Goal: Task Accomplishment & Management: Use online tool/utility

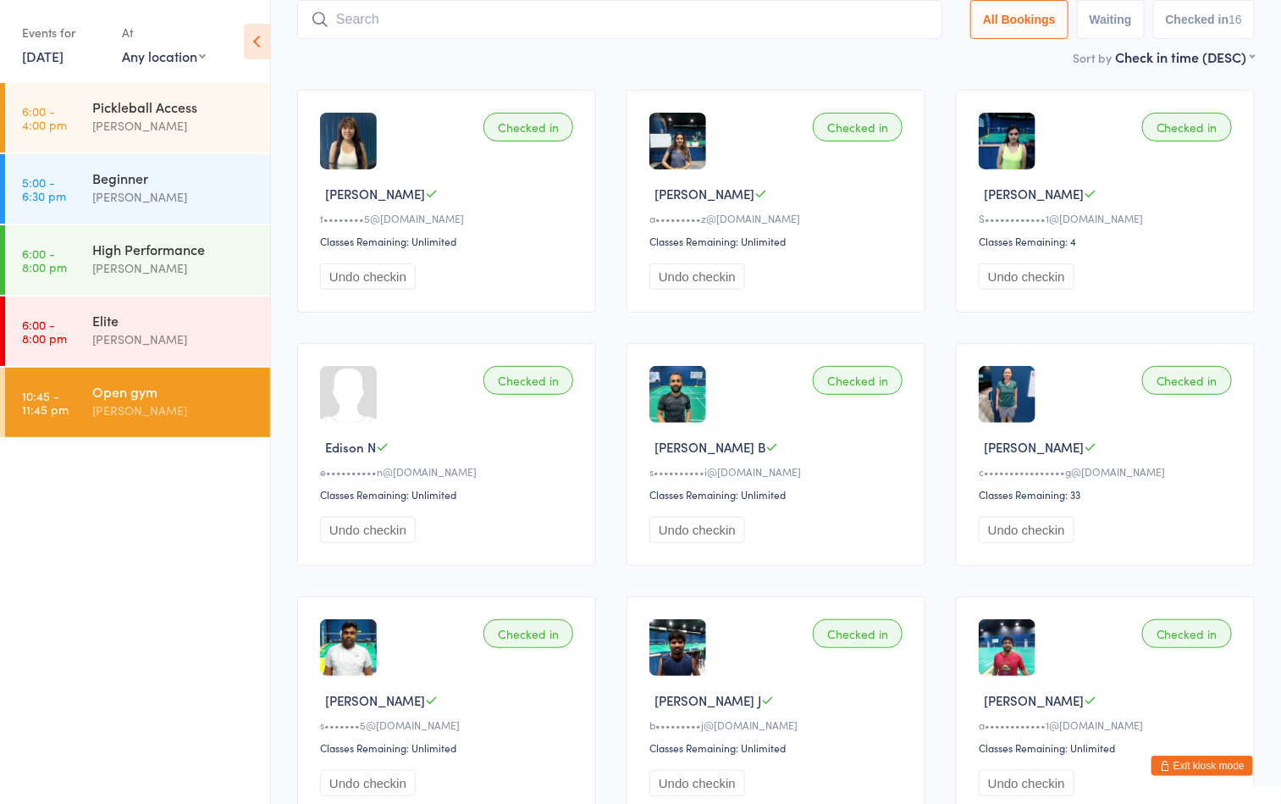
click at [180, 395] on div "Open gym" at bounding box center [173, 391] width 163 height 19
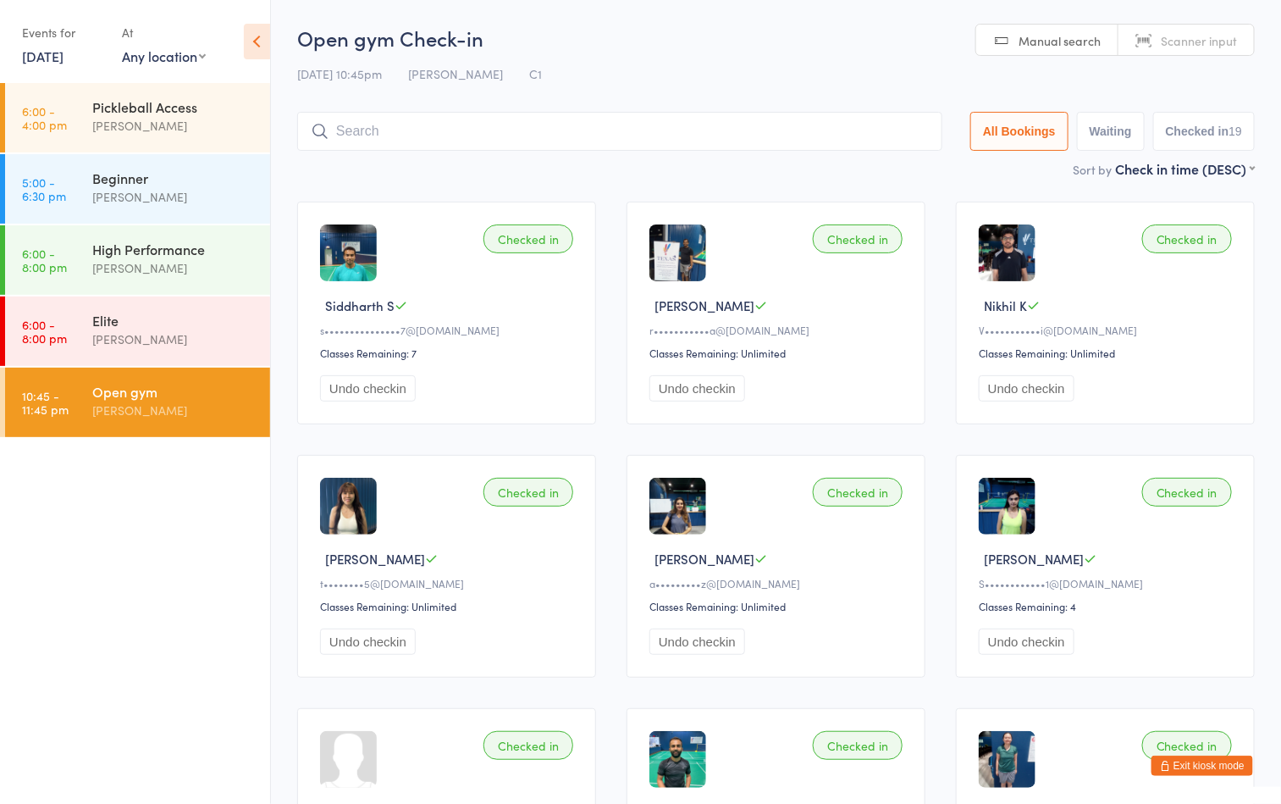
click at [1193, 755] on button "Exit kiosk mode" at bounding box center [1203, 765] width 102 height 20
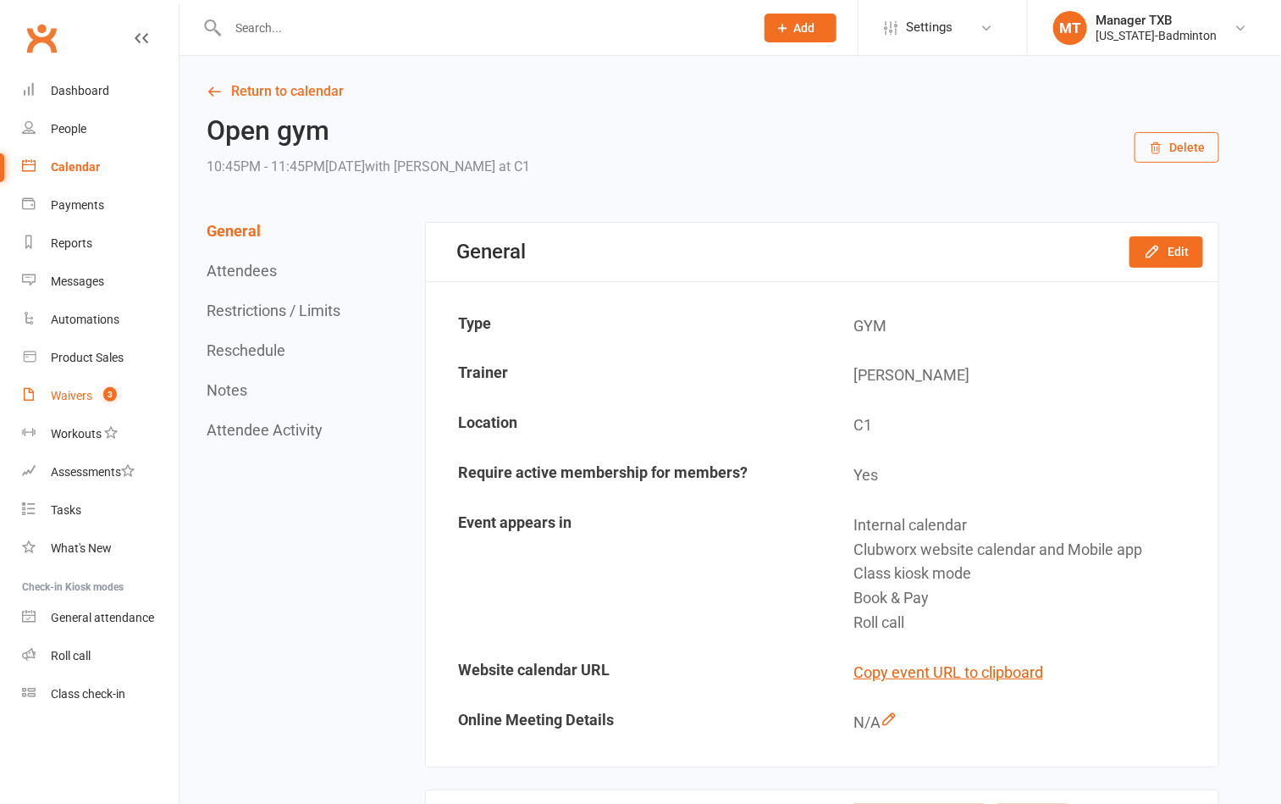
click at [76, 399] on div "Waivers" at bounding box center [72, 396] width 42 height 14
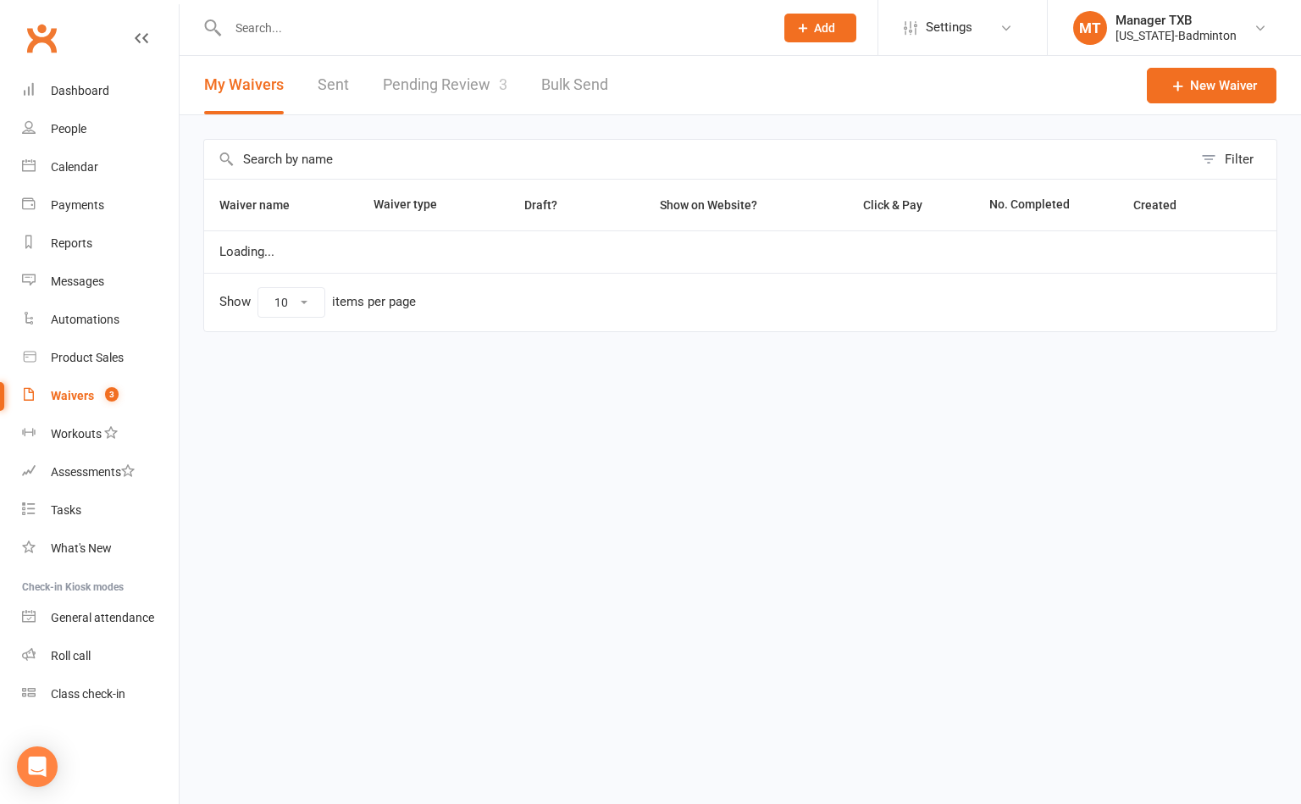
select select "100"
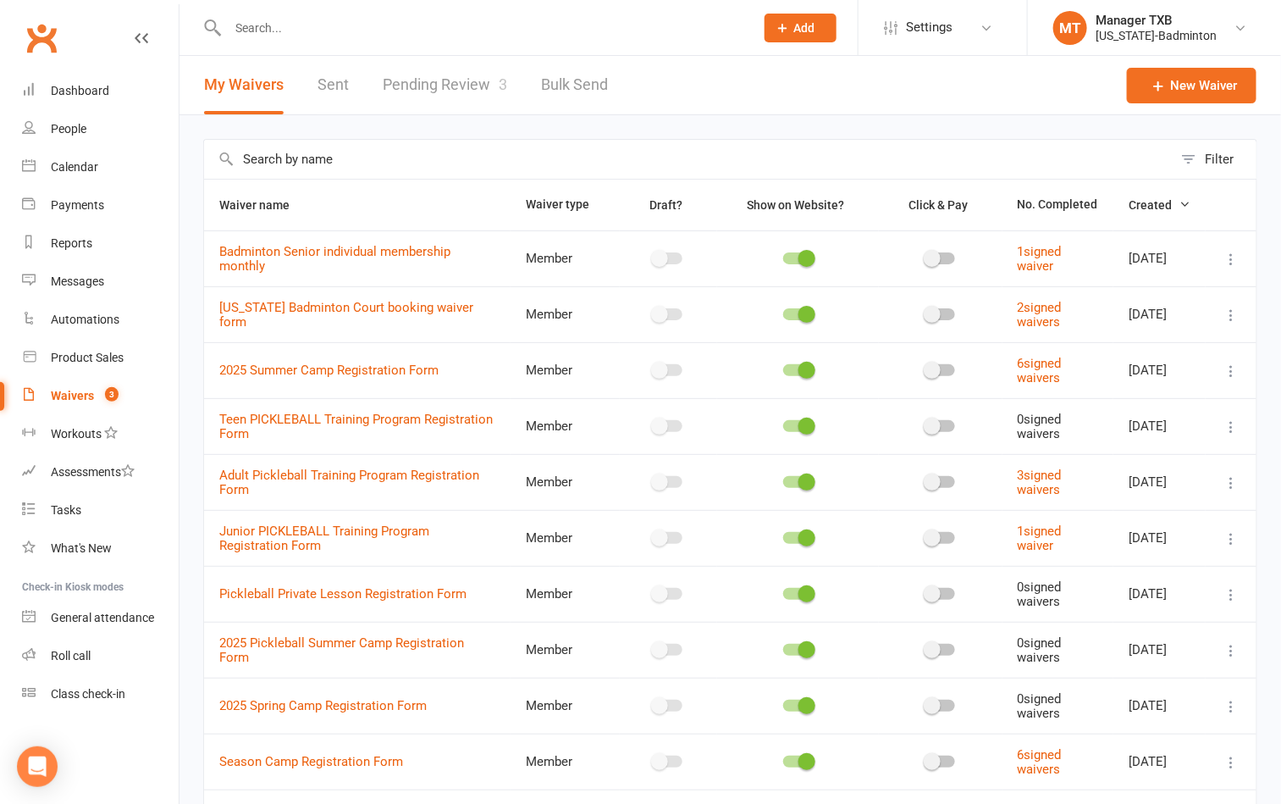
click at [445, 80] on link "Pending Review 3" at bounding box center [445, 85] width 125 height 58
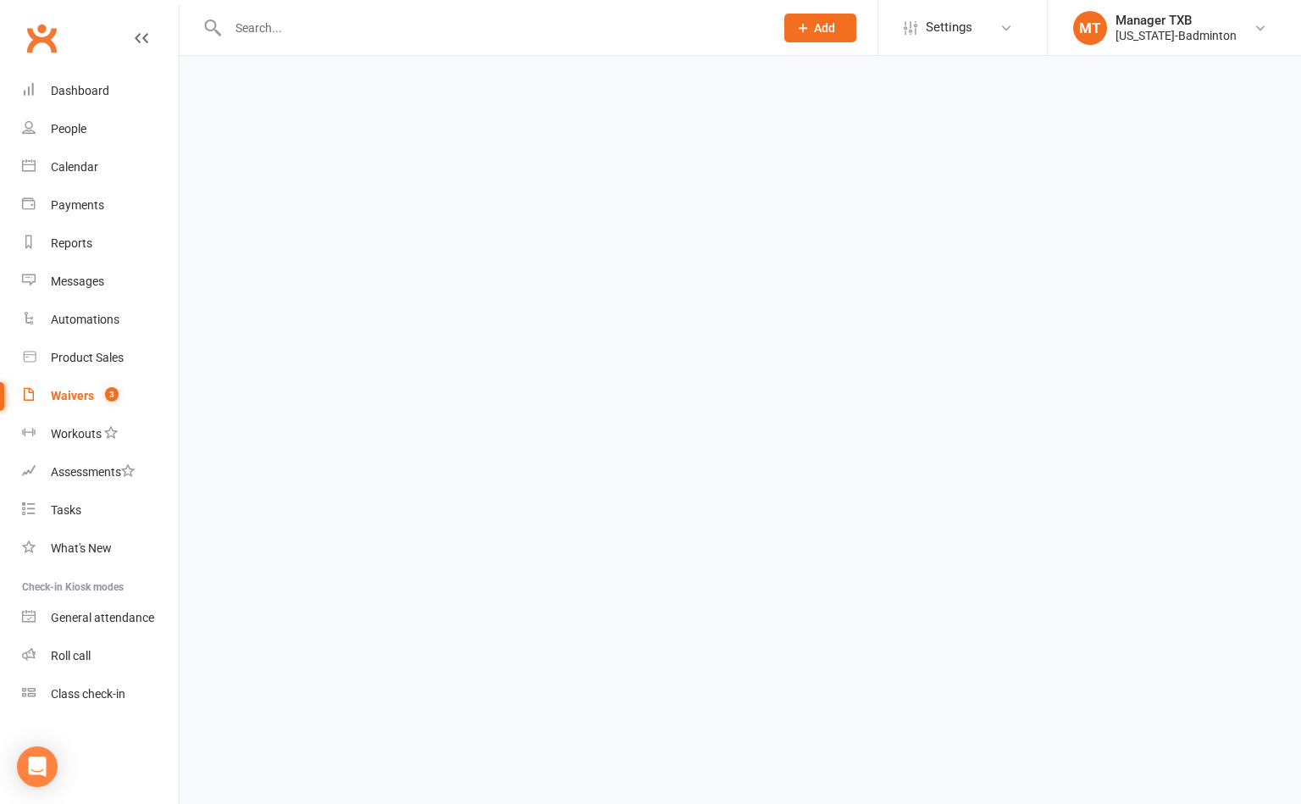
select select "25"
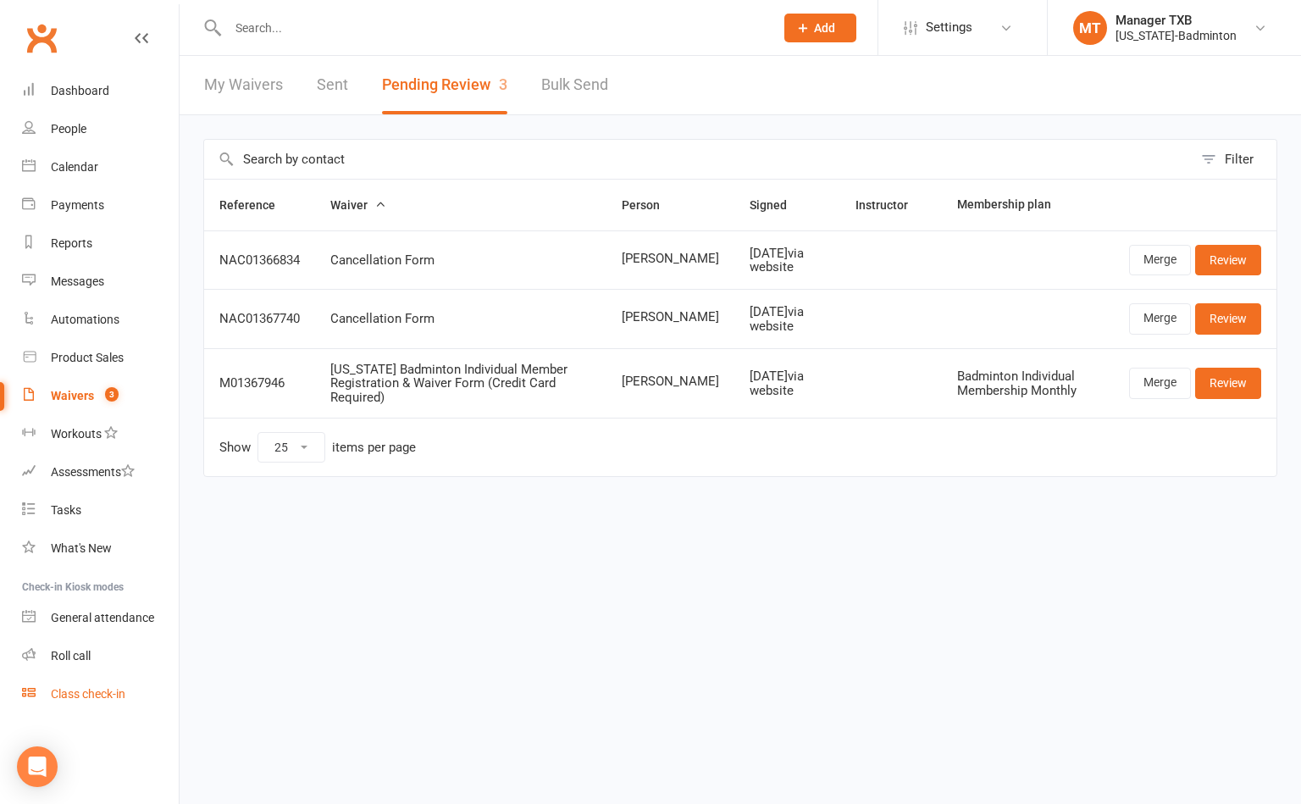
click at [102, 699] on div "Class check-in" at bounding box center [88, 694] width 75 height 14
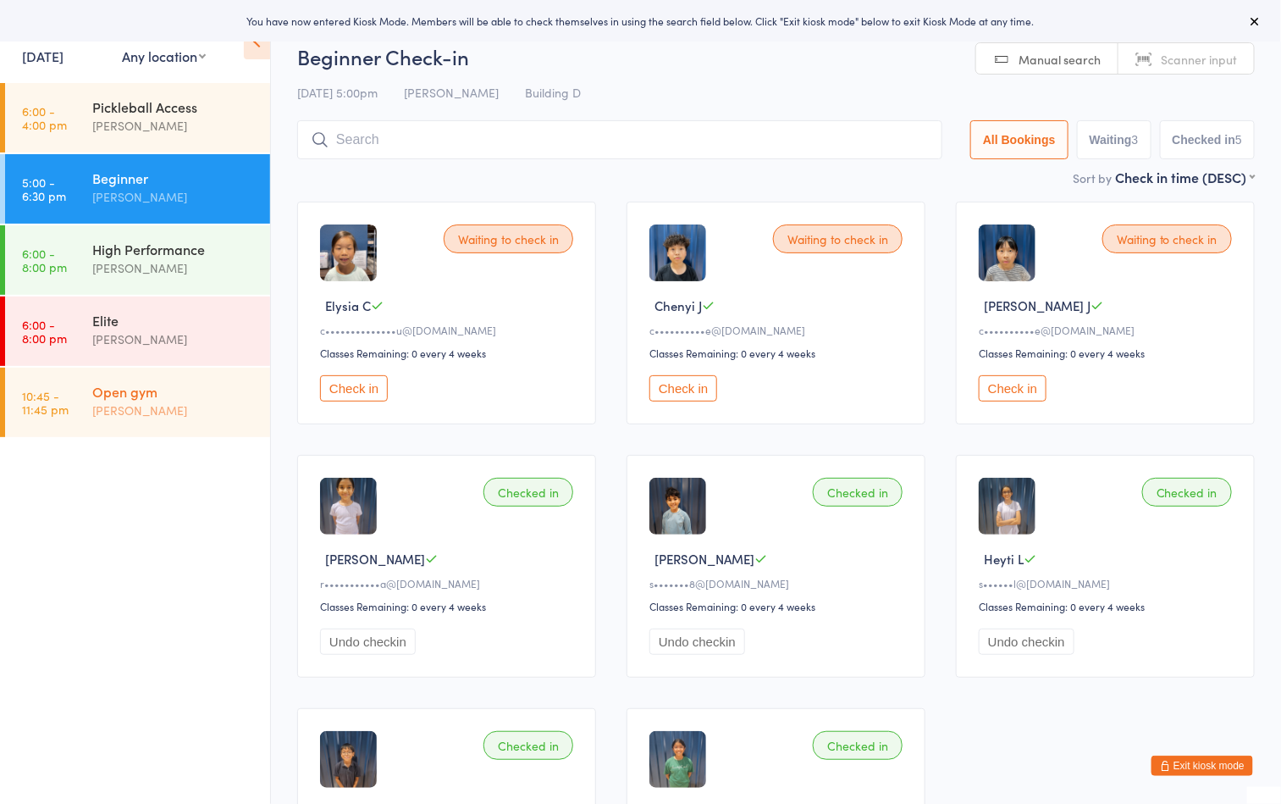
click at [155, 409] on div "[PERSON_NAME]" at bounding box center [173, 410] width 163 height 19
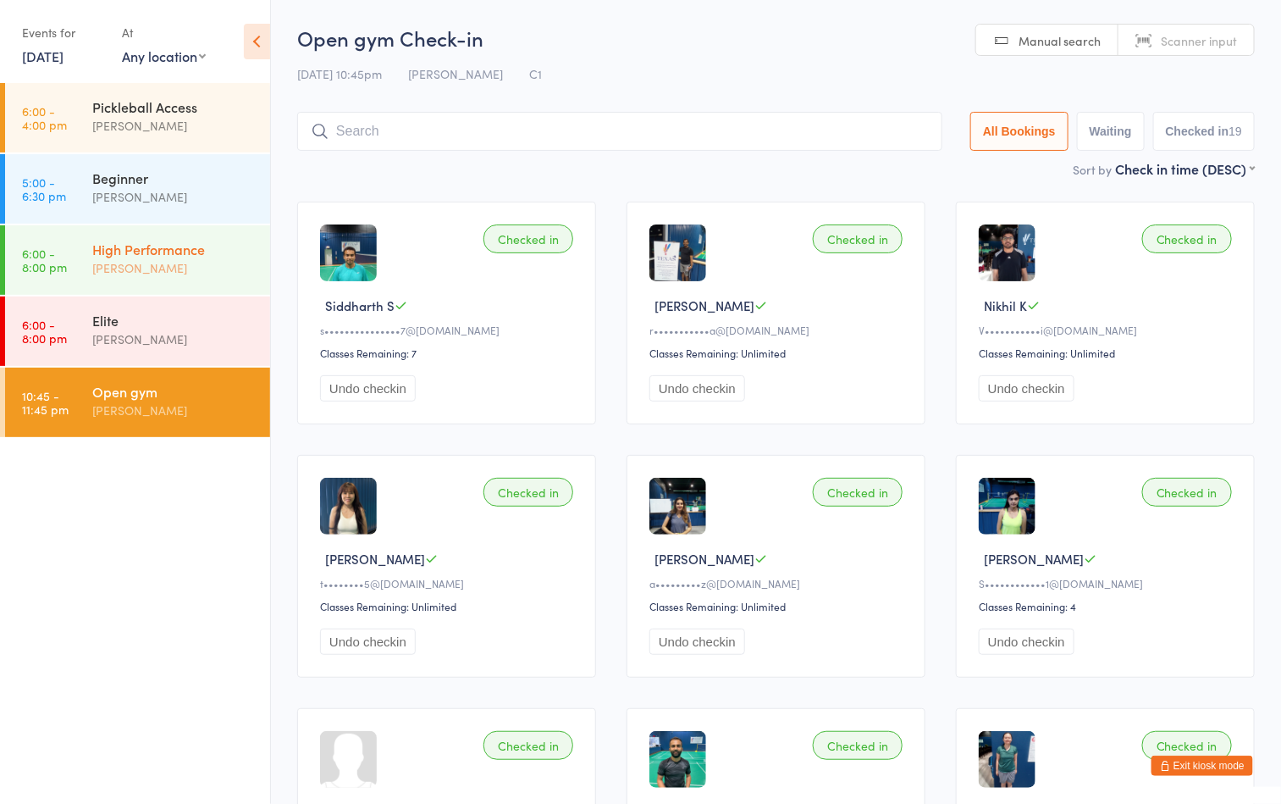
click at [123, 257] on div "High Performance" at bounding box center [173, 249] width 163 height 19
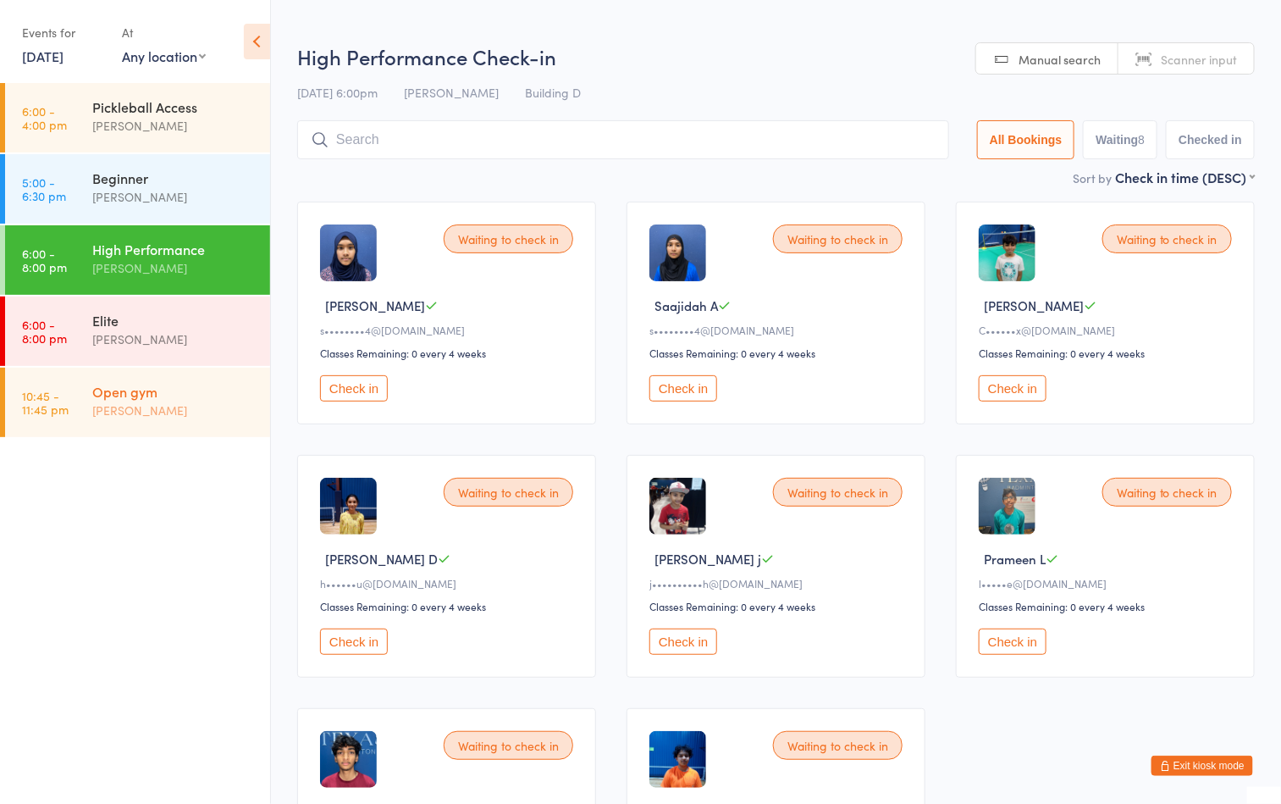
click at [146, 415] on div "[PERSON_NAME]" at bounding box center [173, 410] width 163 height 19
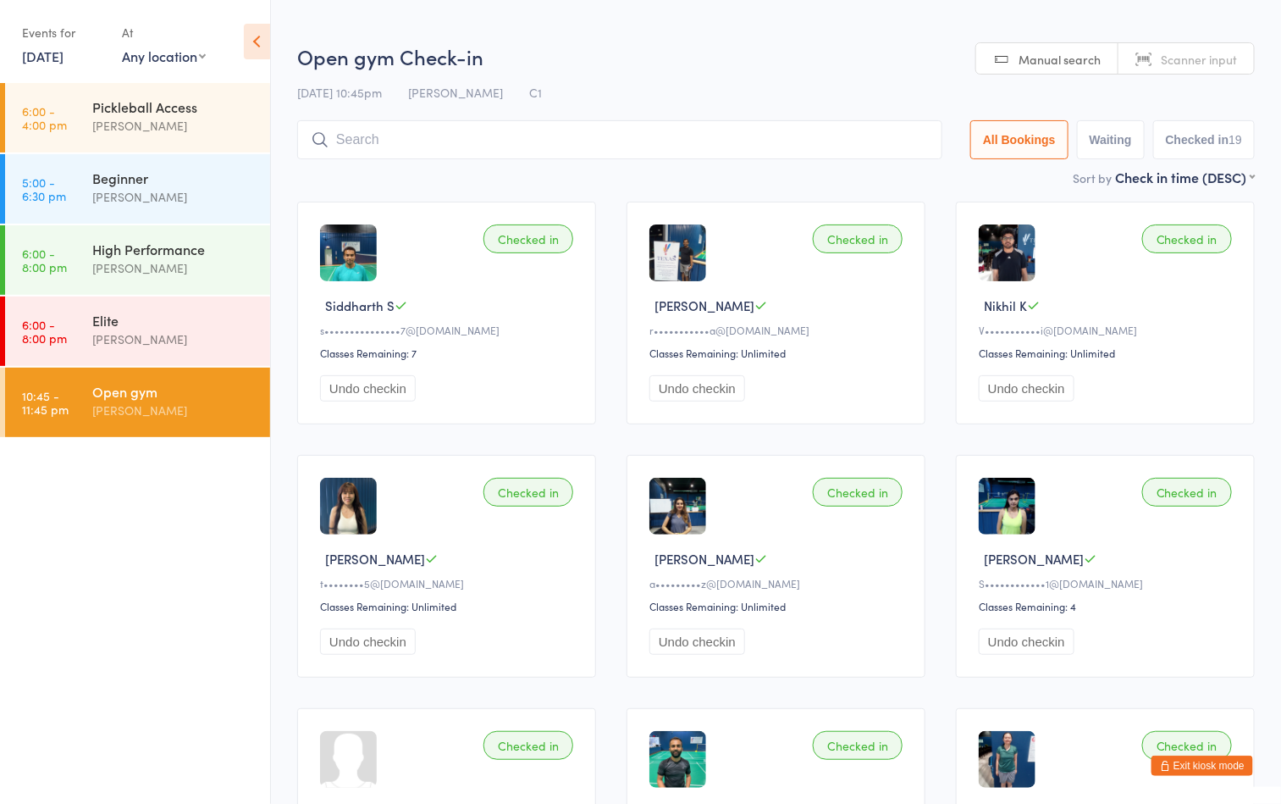
click at [656, 79] on div "13 Oct 10:45pm Boyd Tahtat C1" at bounding box center [776, 93] width 958 height 28
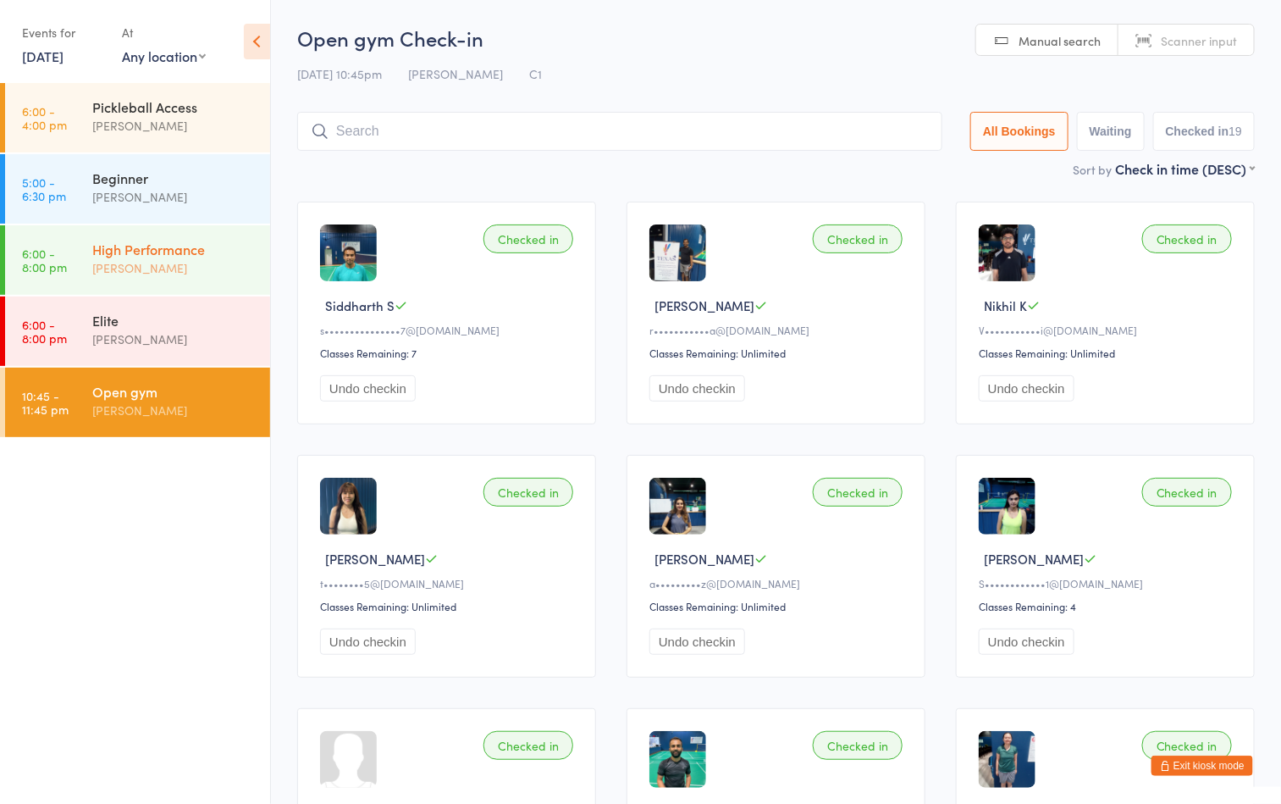
click at [146, 264] on div "[PERSON_NAME]" at bounding box center [173, 267] width 163 height 19
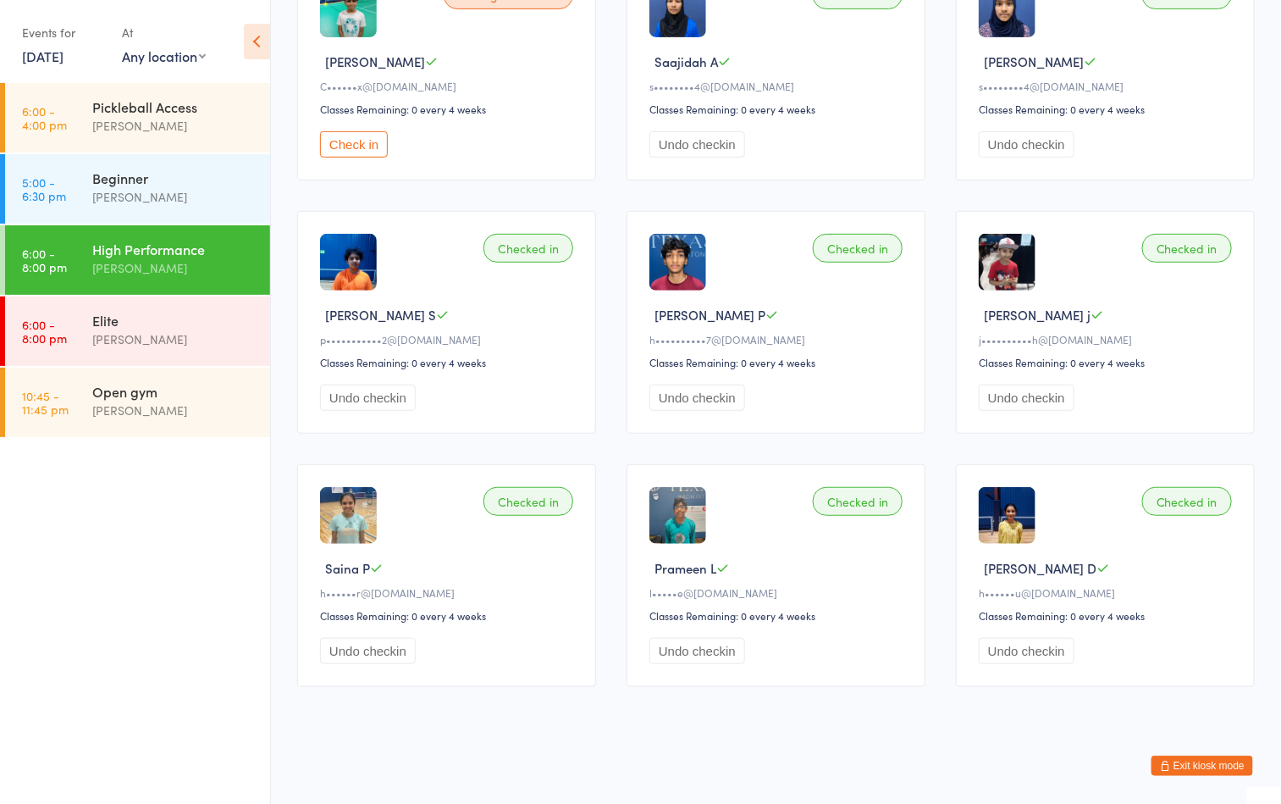
scroll to position [245, 0]
click at [69, 593] on ul "6:00 - 4:00 pm Pickleball Access Boyd Tahtat 5:00 - 6:30 pm Beginner Ayu Gary L…" at bounding box center [135, 443] width 270 height 721
click at [206, 328] on div "Elite" at bounding box center [173, 320] width 163 height 19
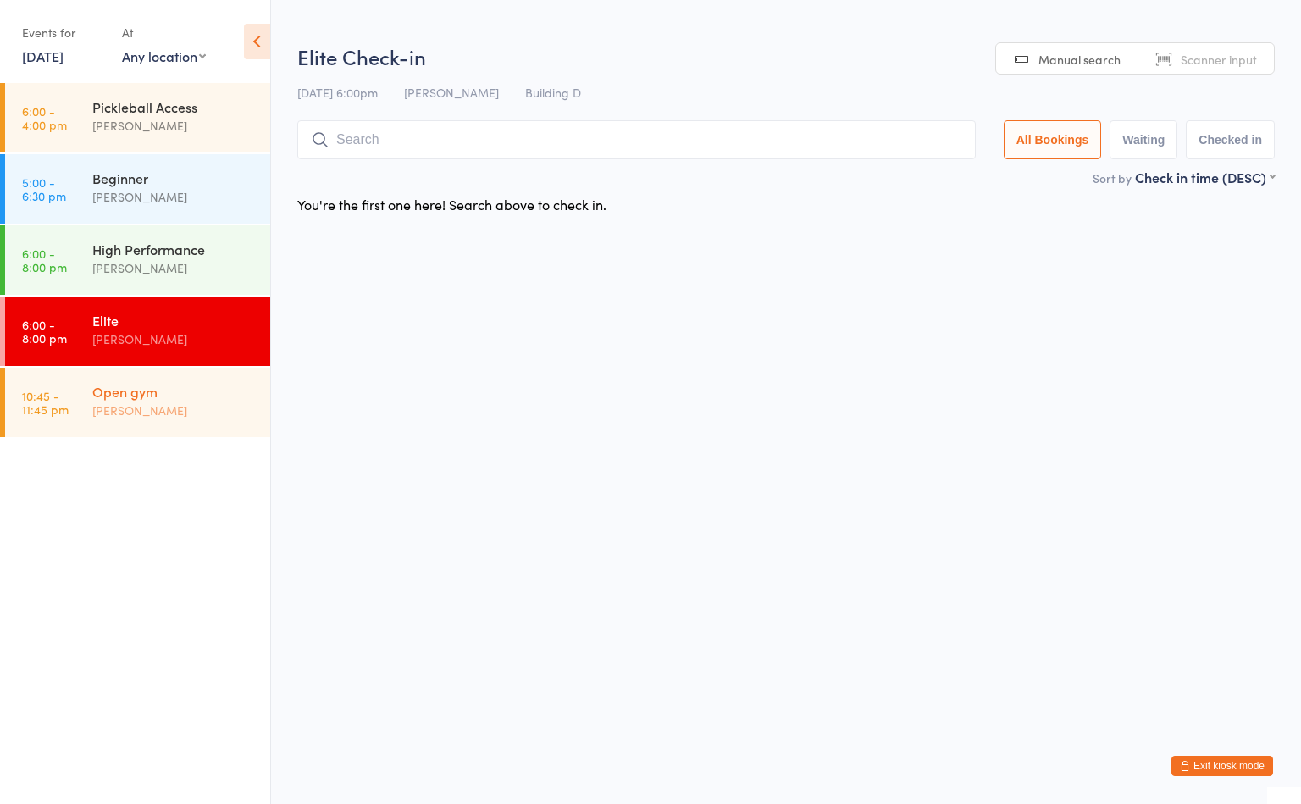
click at [193, 385] on div "Open gym" at bounding box center [173, 391] width 163 height 19
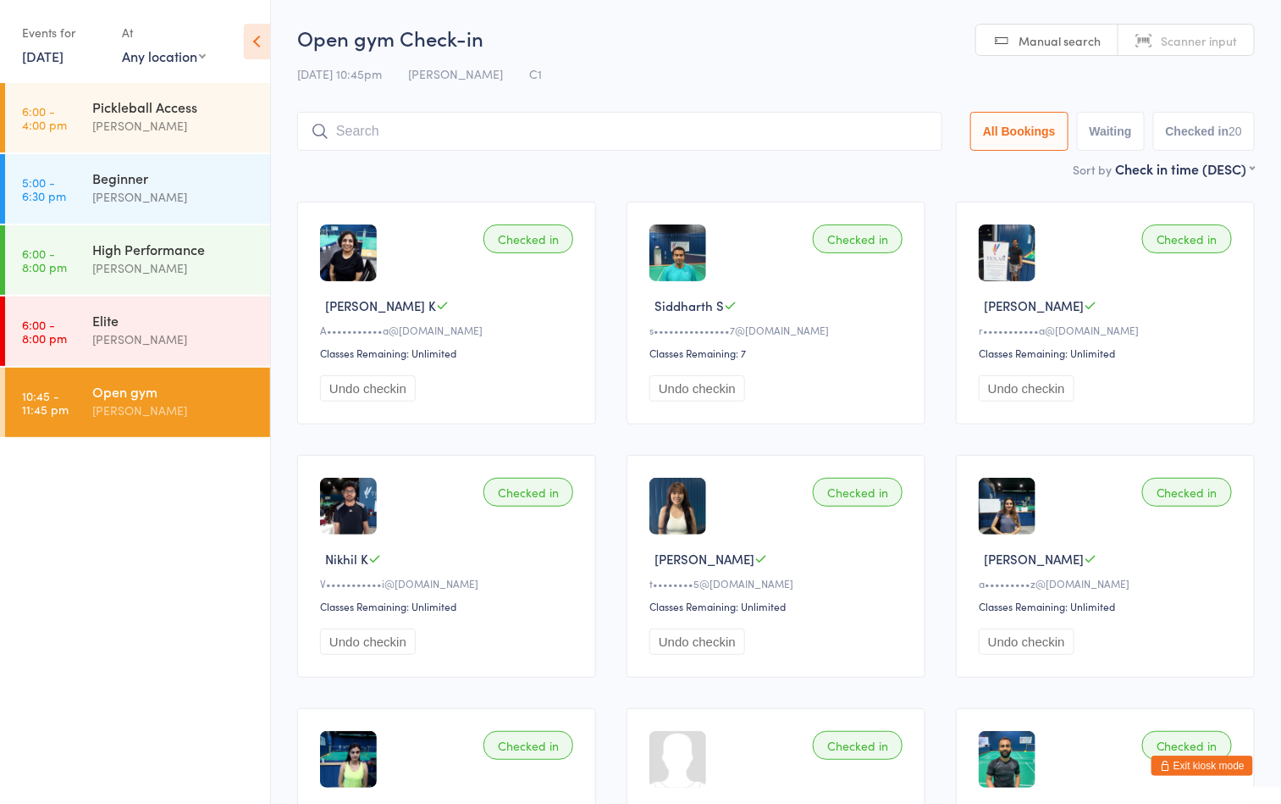
click at [160, 521] on ul "6:00 - 4:00 pm Pickleball Access Boyd Tahtat 5:00 - 6:30 pm Beginner Ayu Gary L…" at bounding box center [135, 443] width 270 height 721
click at [212, 407] on div "[PERSON_NAME]" at bounding box center [173, 410] width 163 height 19
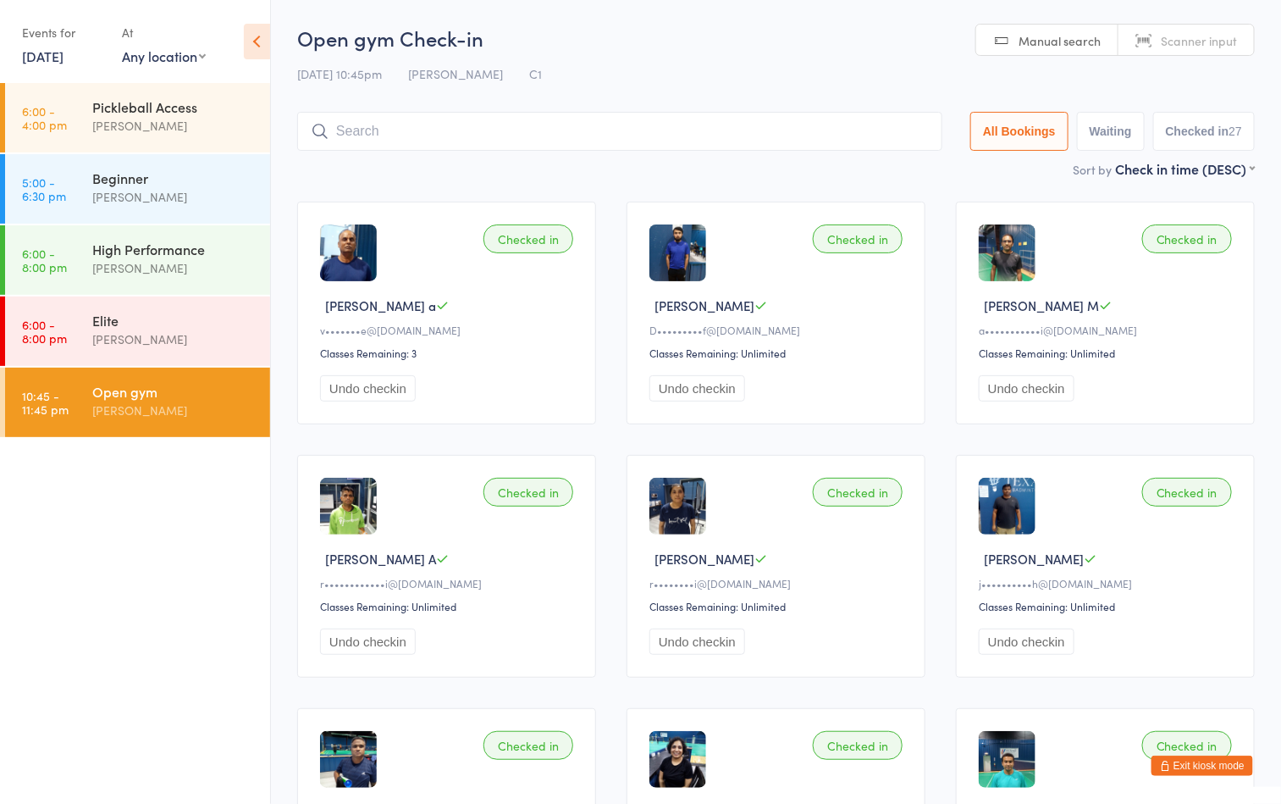
drag, startPoint x: 605, startPoint y: 59, endPoint x: 570, endPoint y: 3, distance: 66.5
click at [605, 57] on div "Open gym Check-in 13 Oct 10:45pm Boyd Tahtat C1 Manual search Scanner input All…" at bounding box center [776, 92] width 958 height 136
click at [163, 258] on div "[PERSON_NAME]" at bounding box center [173, 267] width 163 height 19
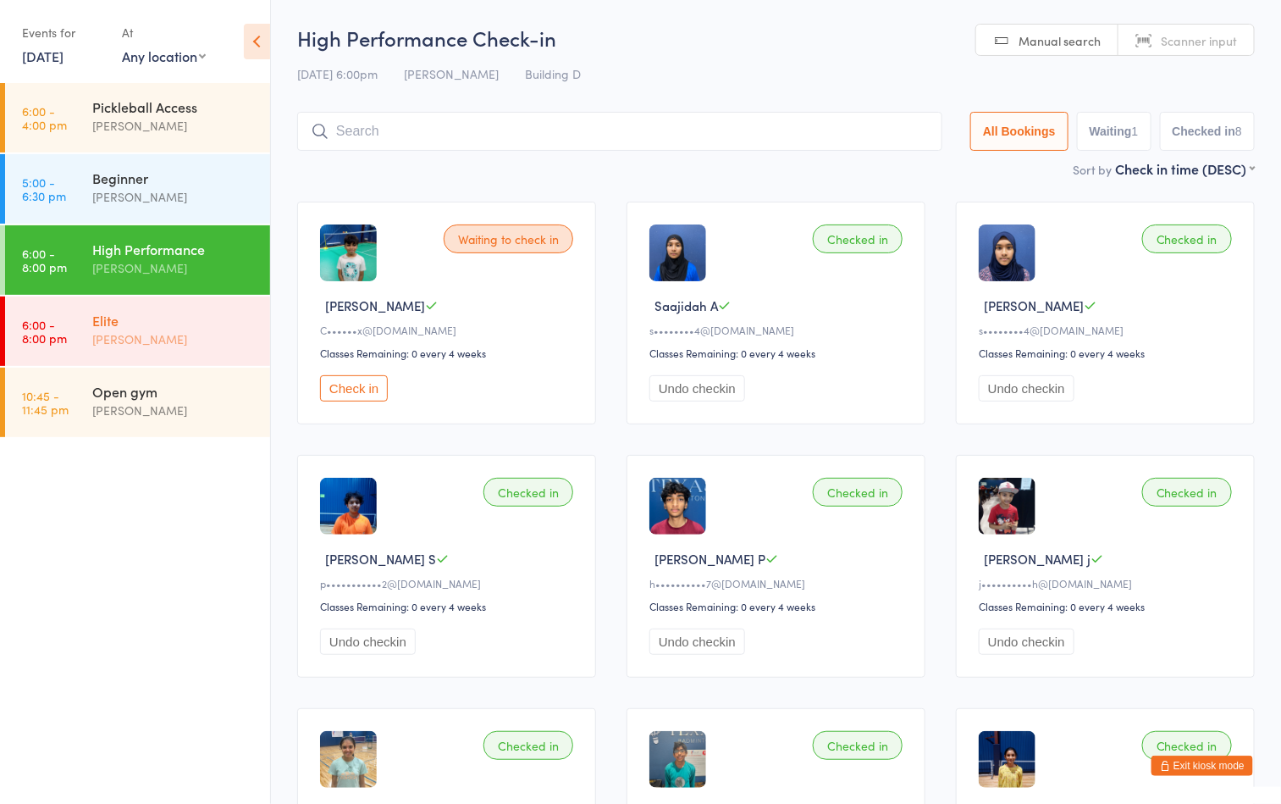
click at [156, 330] on div "[PERSON_NAME]" at bounding box center [173, 338] width 163 height 19
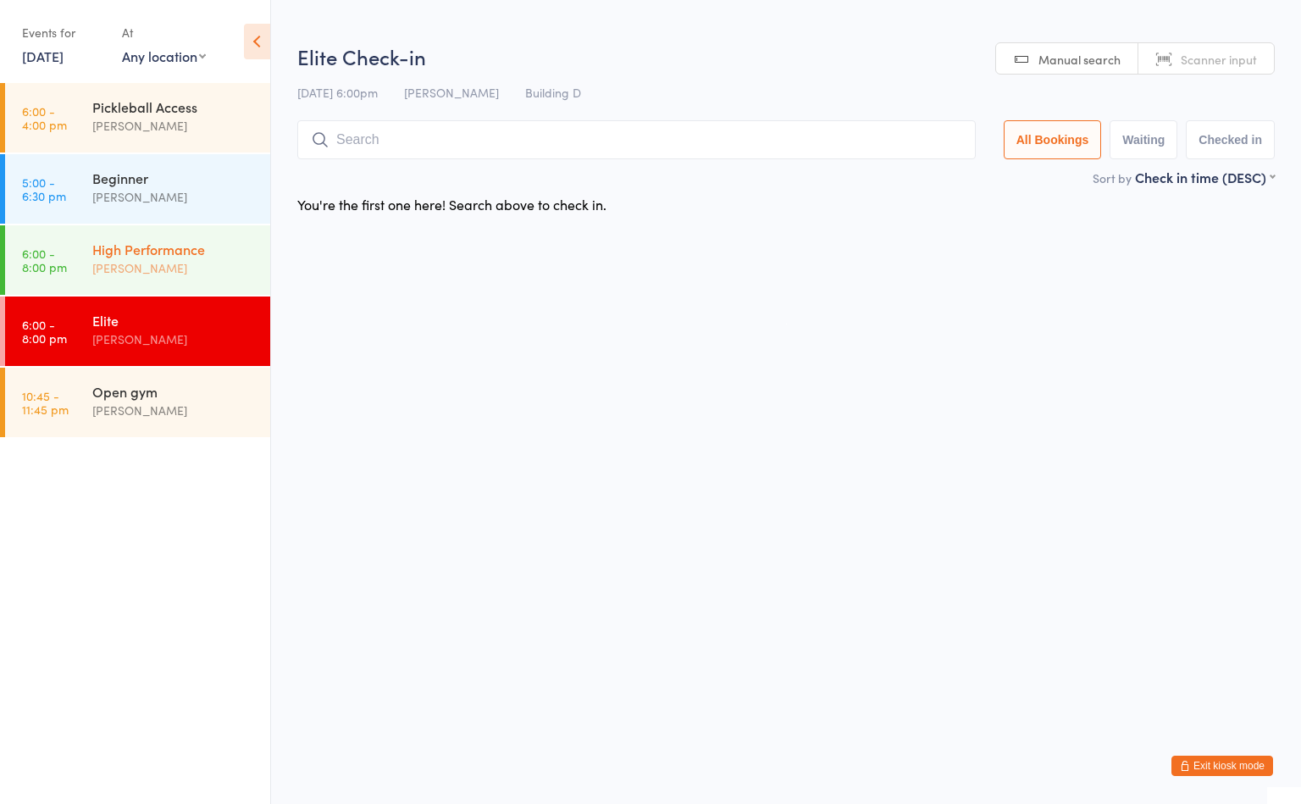
click at [155, 241] on div "High Performance" at bounding box center [173, 249] width 163 height 19
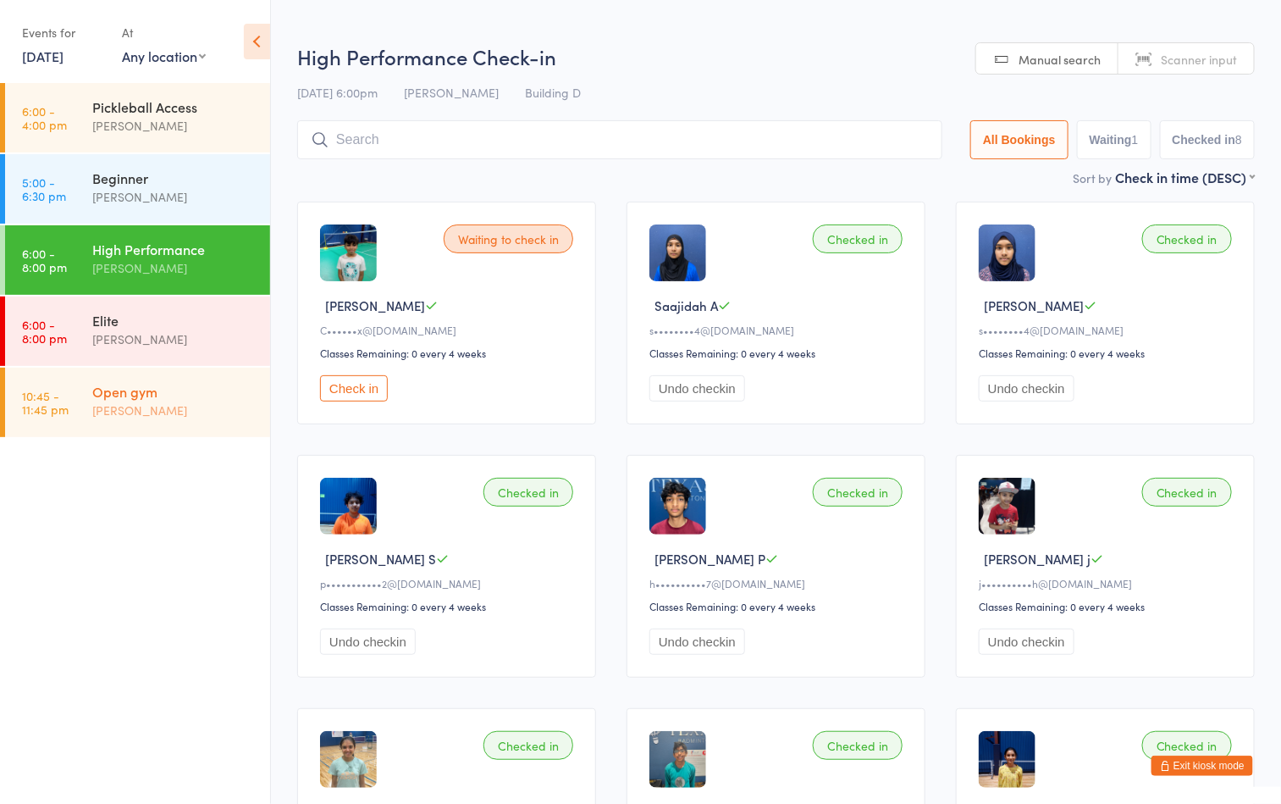
click at [201, 394] on div "Open gym" at bounding box center [173, 391] width 163 height 19
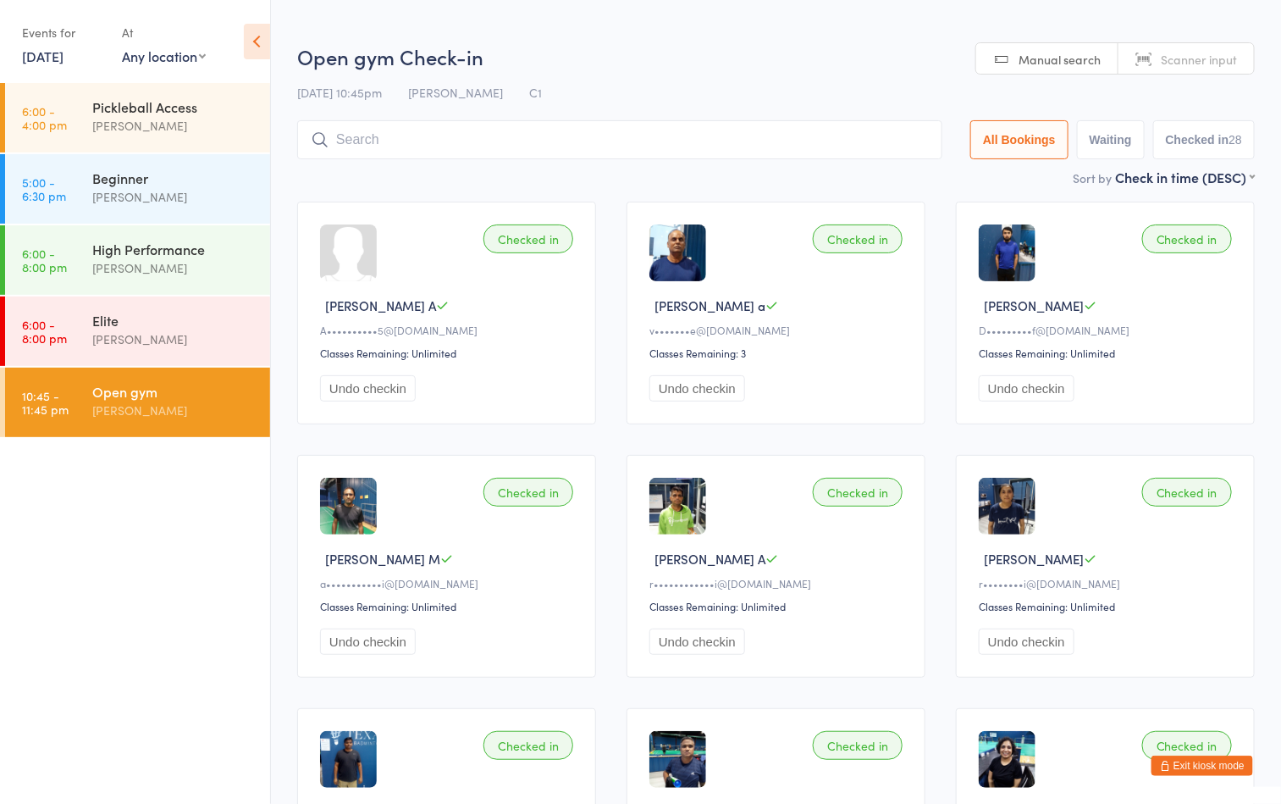
click at [585, 135] on input "search" at bounding box center [619, 139] width 645 height 39
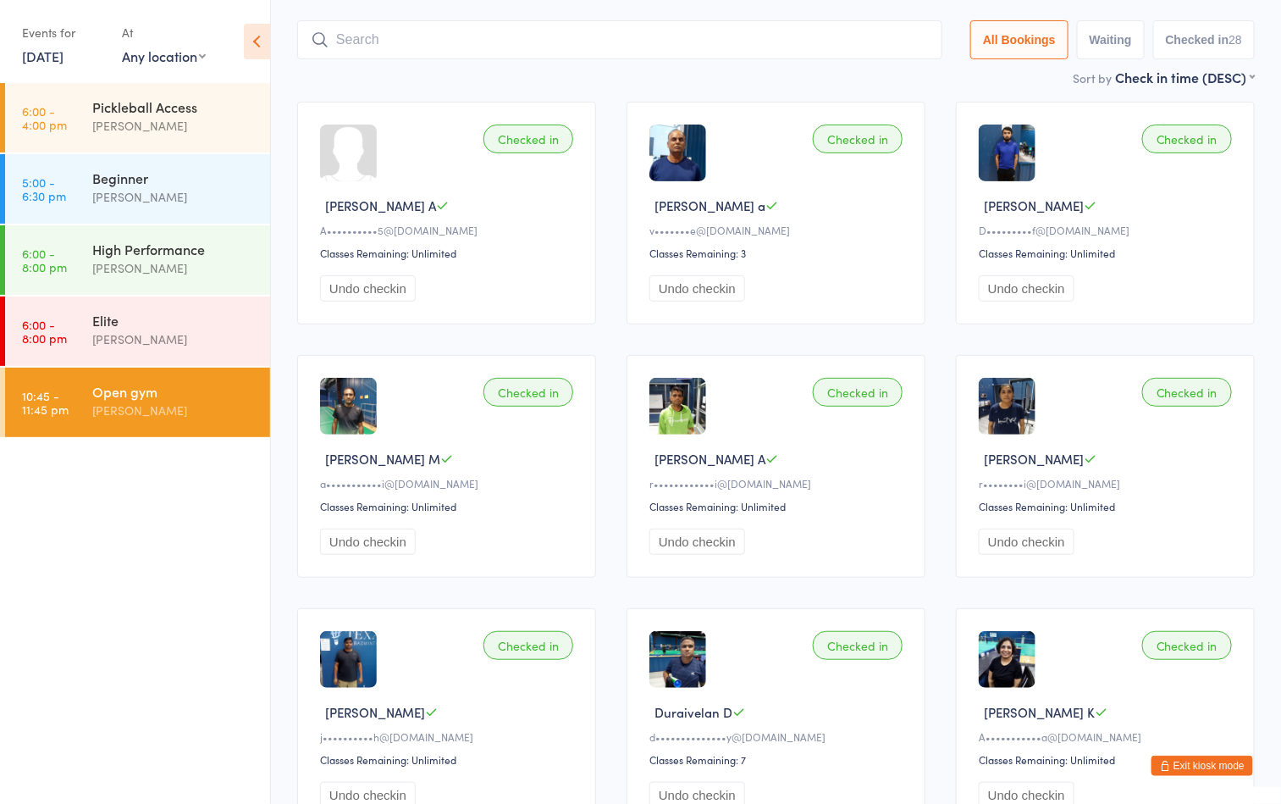
scroll to position [120, 0]
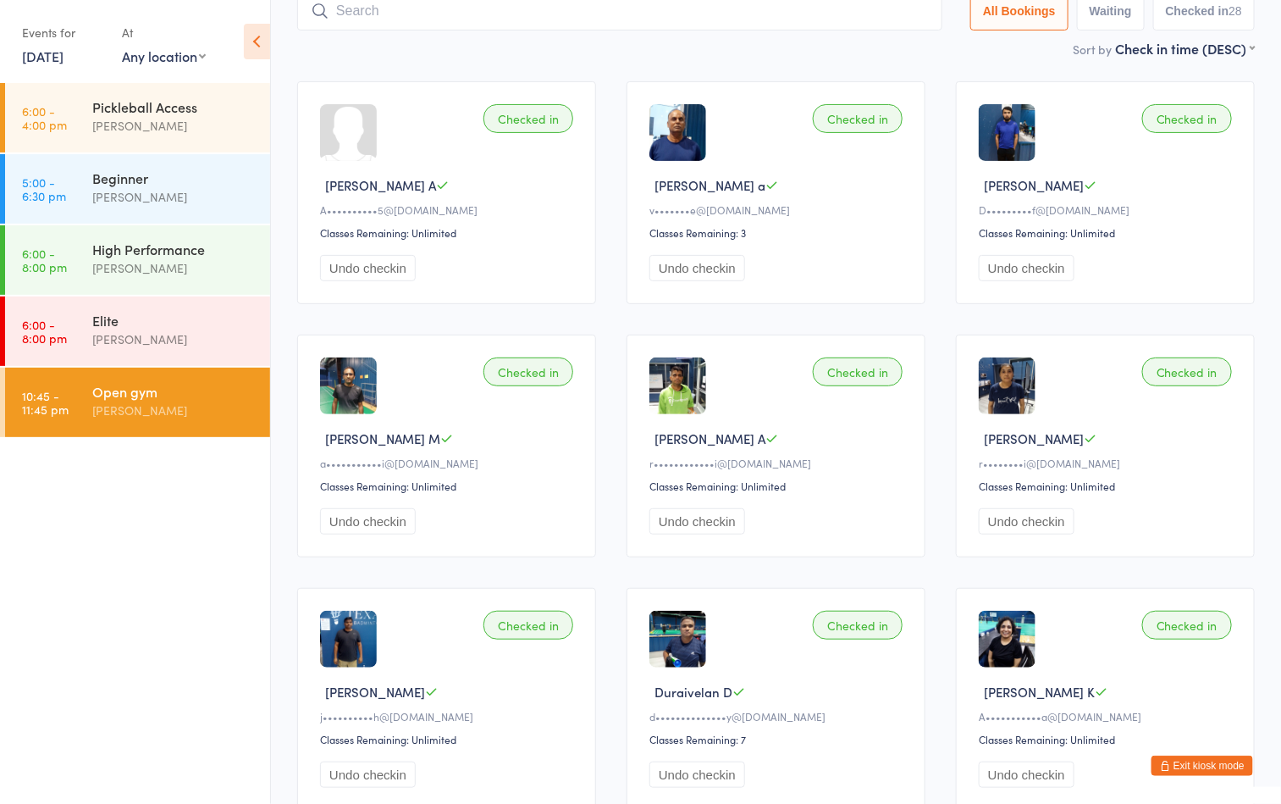
click at [574, 53] on div "Sort by Check in time (DESC) First name (ASC) First name (DESC) Last name (ASC)…" at bounding box center [776, 48] width 958 height 19
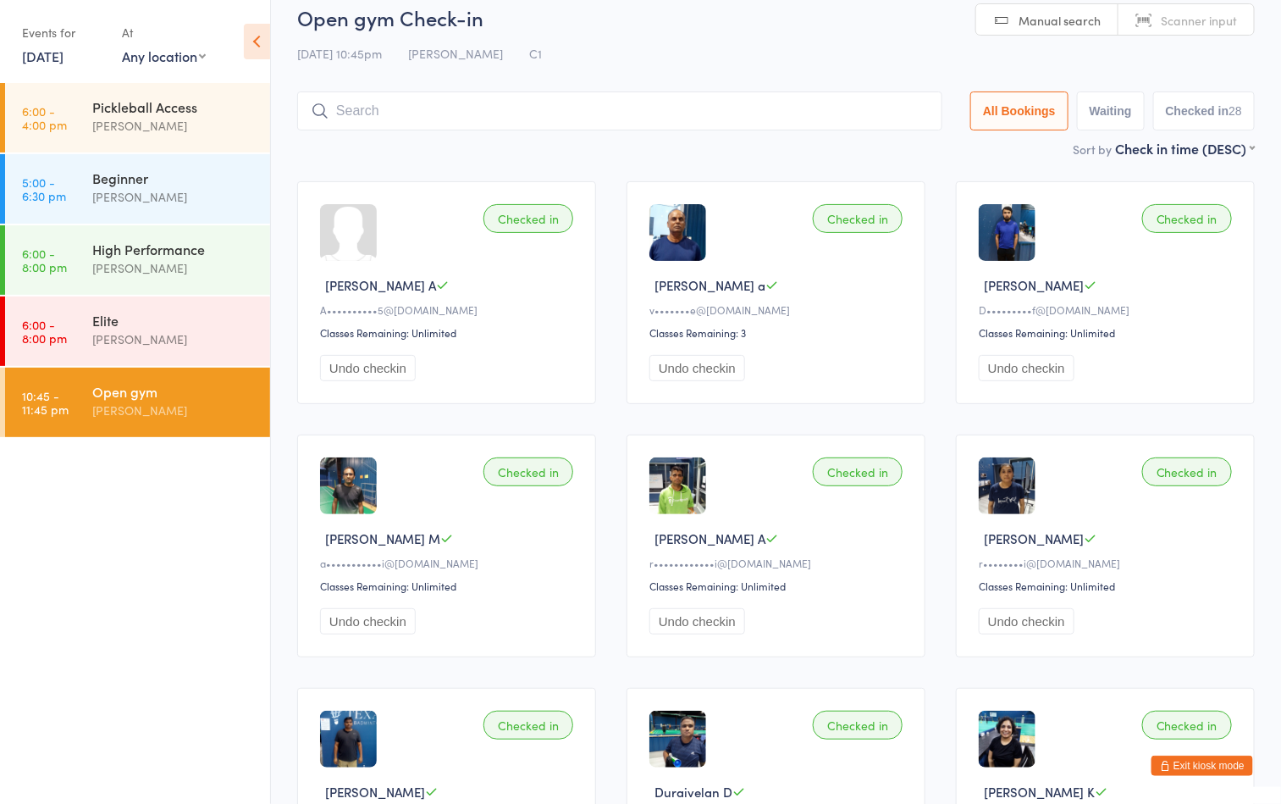
scroll to position [0, 0]
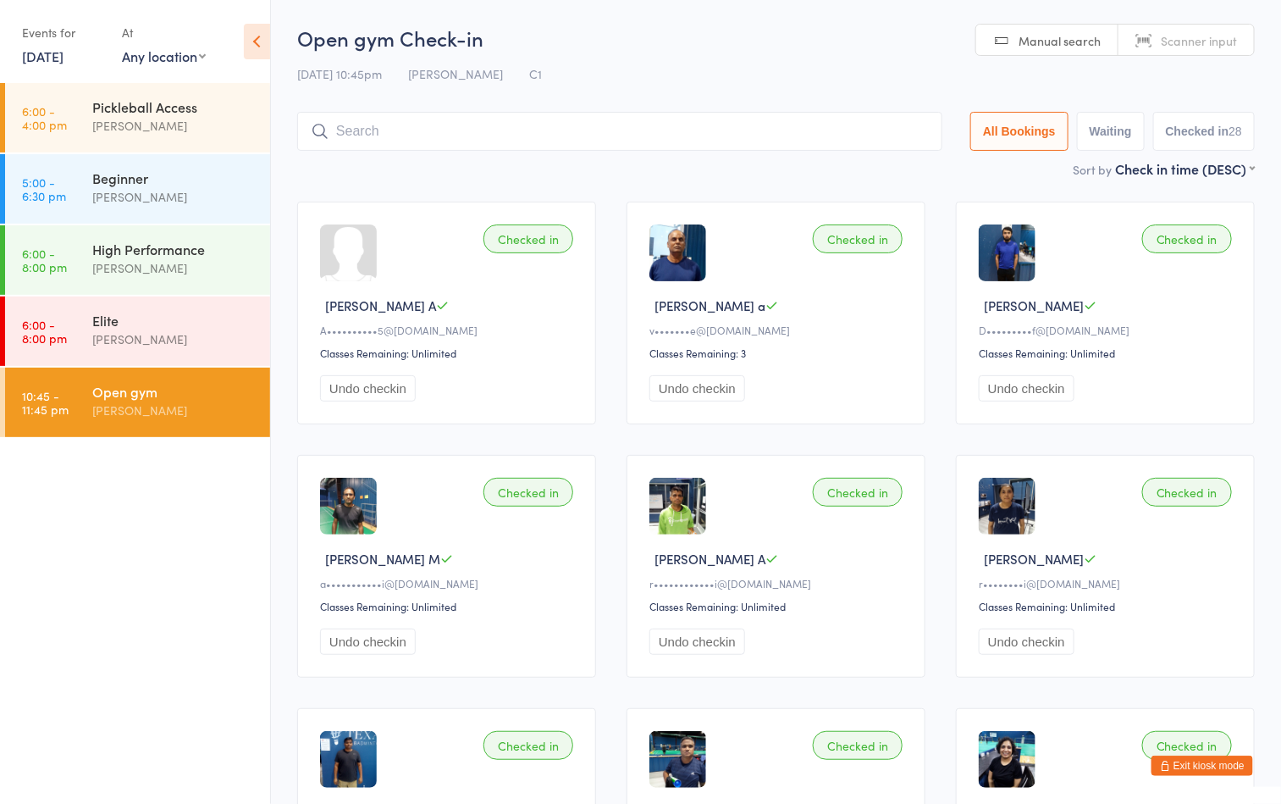
click at [179, 661] on ul "6:00 - 4:00 pm Pickleball Access Boyd Tahtat 5:00 - 6:30 pm Beginner Ayu Gary L…" at bounding box center [135, 443] width 270 height 721
click at [567, 58] on div "Open gym Check-in 13 Oct 10:45pm Boyd Tahtat C1 Manual search Scanner input All…" at bounding box center [776, 92] width 958 height 136
click at [191, 409] on div "[PERSON_NAME]" at bounding box center [173, 410] width 163 height 19
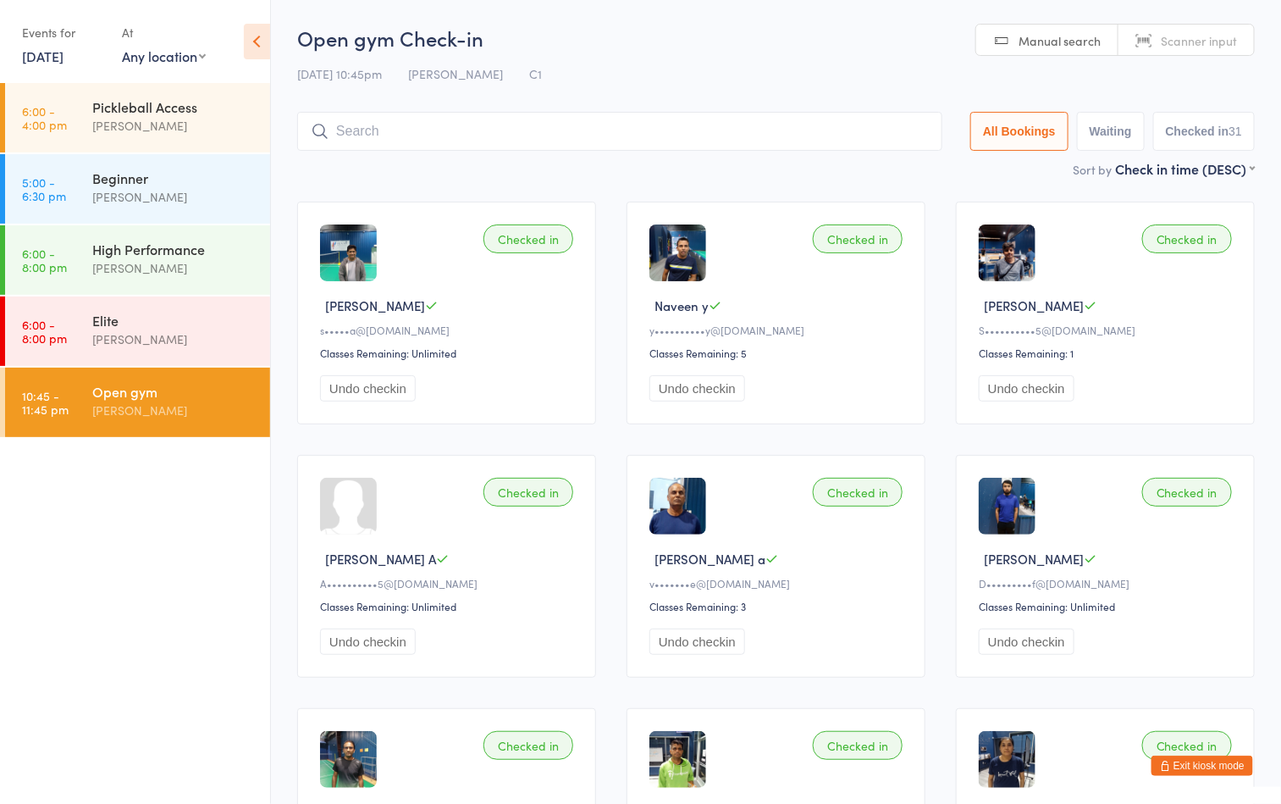
click at [186, 401] on div "[PERSON_NAME]" at bounding box center [173, 410] width 163 height 19
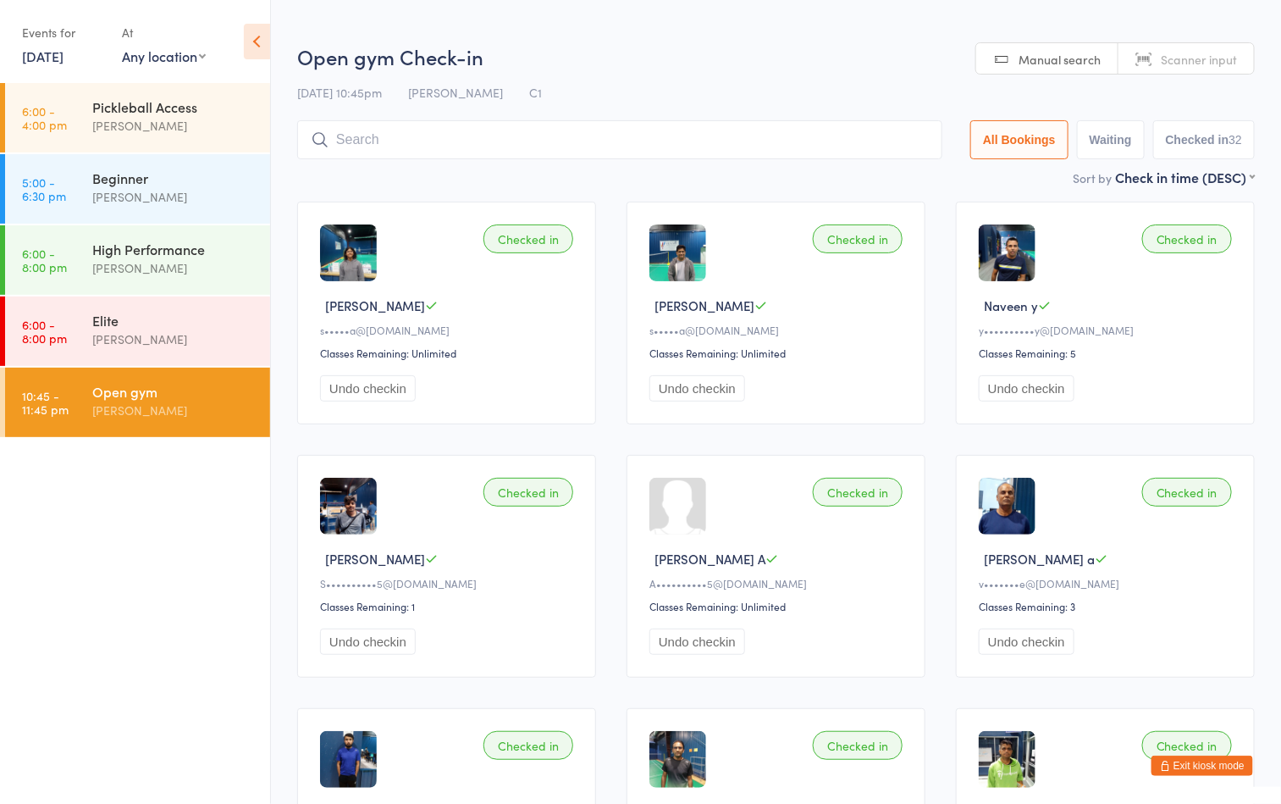
click at [732, 53] on h2 "Open gym Check-in" at bounding box center [776, 56] width 958 height 28
